Goal: Task Accomplishment & Management: Use online tool/utility

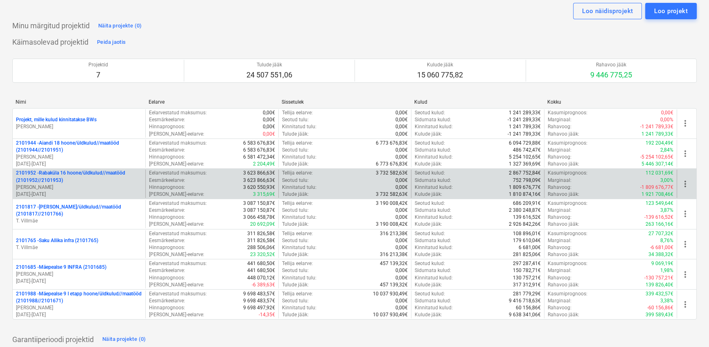
scroll to position [37, 0]
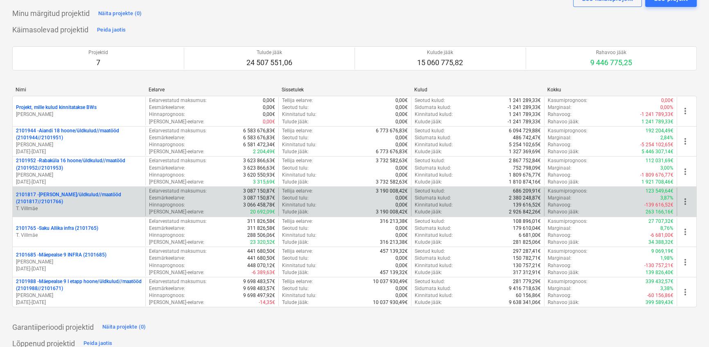
click at [86, 199] on p "2101817 - [PERSON_NAME]/üldkulud//maatööd (2101817//2101766)" at bounding box center [79, 198] width 126 height 14
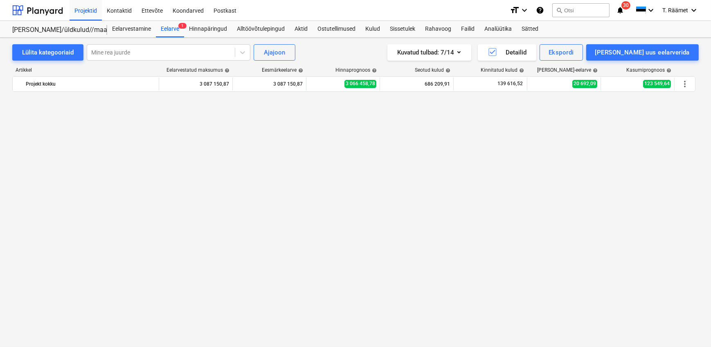
scroll to position [751, 0]
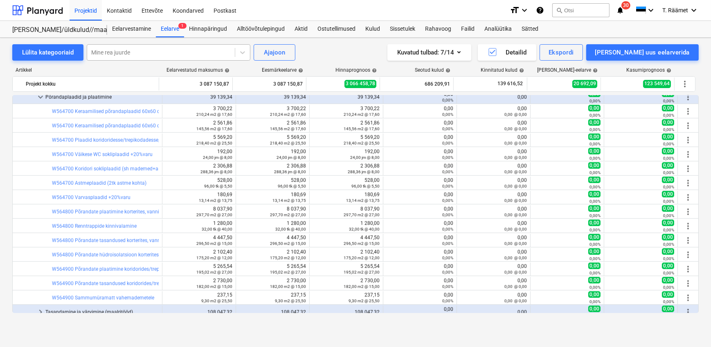
click at [131, 52] on div at bounding box center [161, 52] width 140 height 8
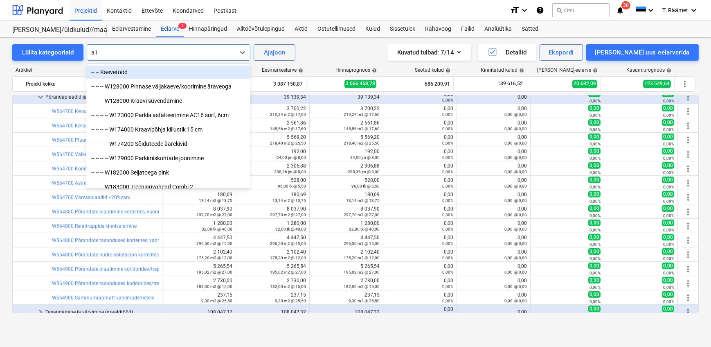
type input "a"
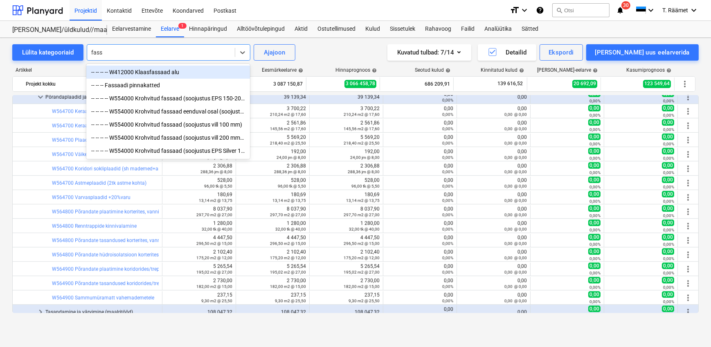
type input "fassa"
click at [142, 72] on div "-- -- -- -- W412000 Klaasfassaad alu" at bounding box center [168, 71] width 164 height 13
click at [142, 72] on div "Artikkel" at bounding box center [85, 70] width 147 height 6
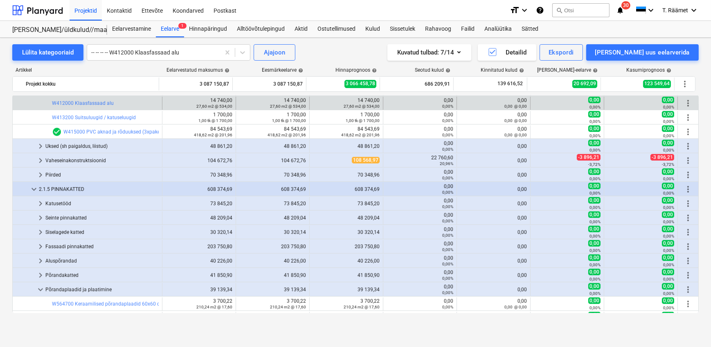
scroll to position [579, 0]
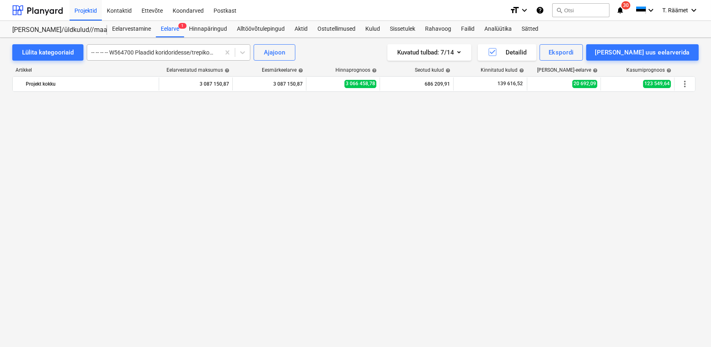
scroll to position [1597, 0]
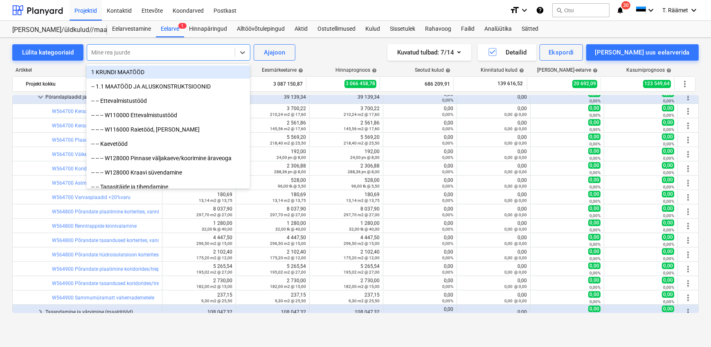
click at [200, 53] on div at bounding box center [161, 52] width 140 height 8
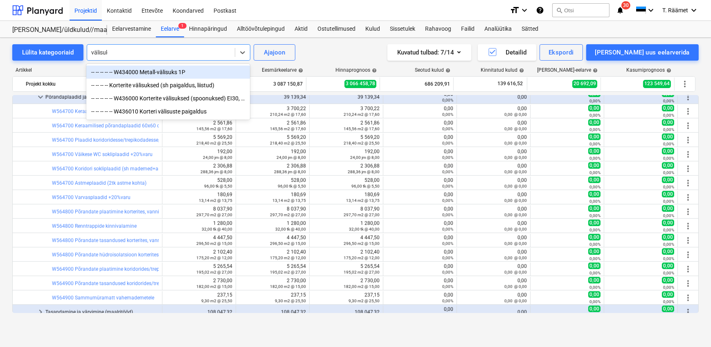
type input "välisuks"
click at [165, 70] on div "-- -- -- -- -- W434000 Metall-välisuks 1P" at bounding box center [168, 71] width 164 height 13
click at [165, 70] on div "Eelarvestatud maksumus help" at bounding box center [197, 70] width 74 height 6
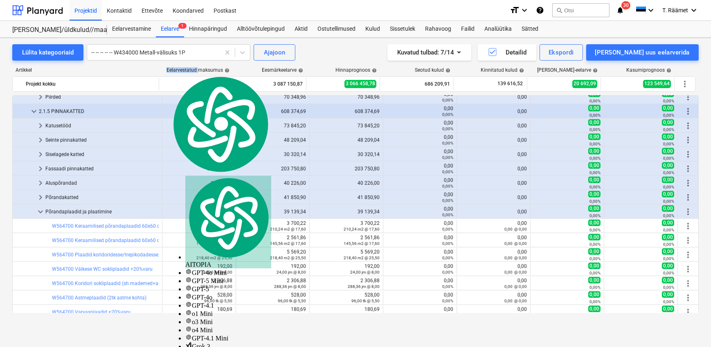
scroll to position [645, 0]
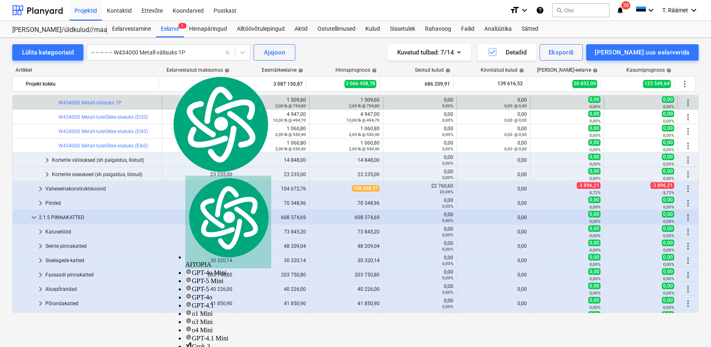
click at [107, 67] on div "Artikkel" at bounding box center [85, 70] width 147 height 6
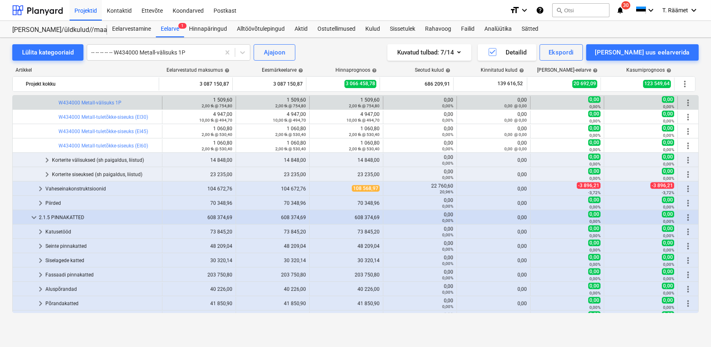
scroll to position [607, 0]
